Goal: Transaction & Acquisition: Book appointment/travel/reservation

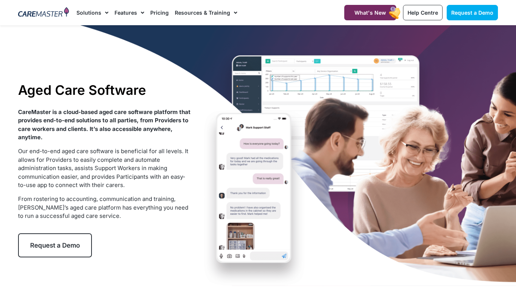
click at [62, 239] on link "Request a Demo" at bounding box center [55, 246] width 74 height 24
click at [66, 245] on span "Request a Demo" at bounding box center [55, 246] width 50 height 8
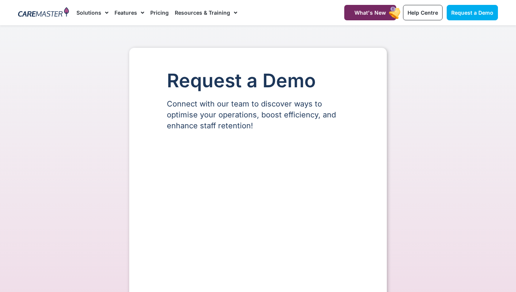
select select "**"
